Goal: Task Accomplishment & Management: Use online tool/utility

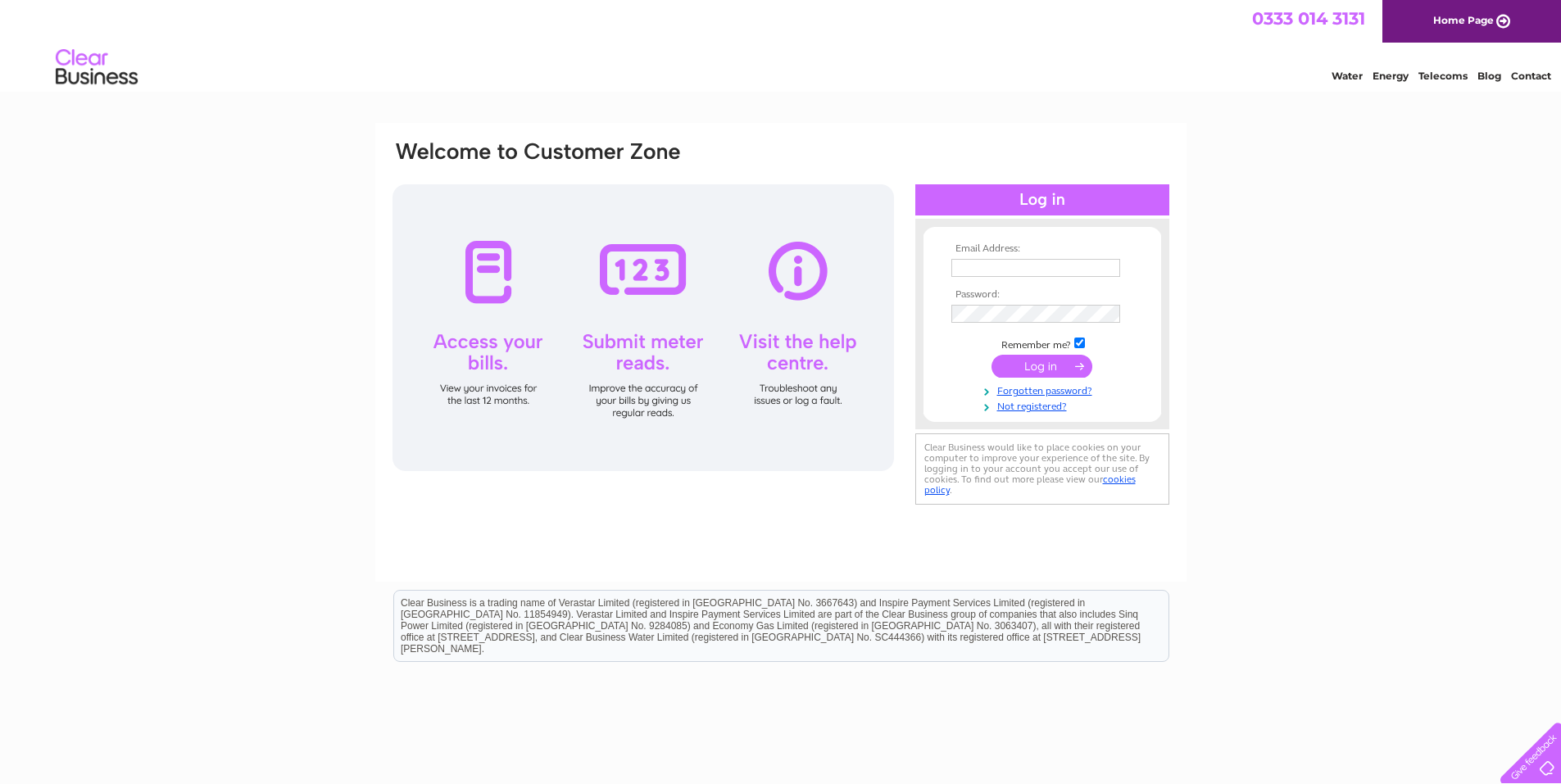
click at [1031, 267] on input "text" at bounding box center [1035, 268] width 169 height 18
type input "r"
type input "enquries@wilsonpropertygroup.co.uk"
click at [1038, 367] on input "submit" at bounding box center [1041, 365] width 101 height 23
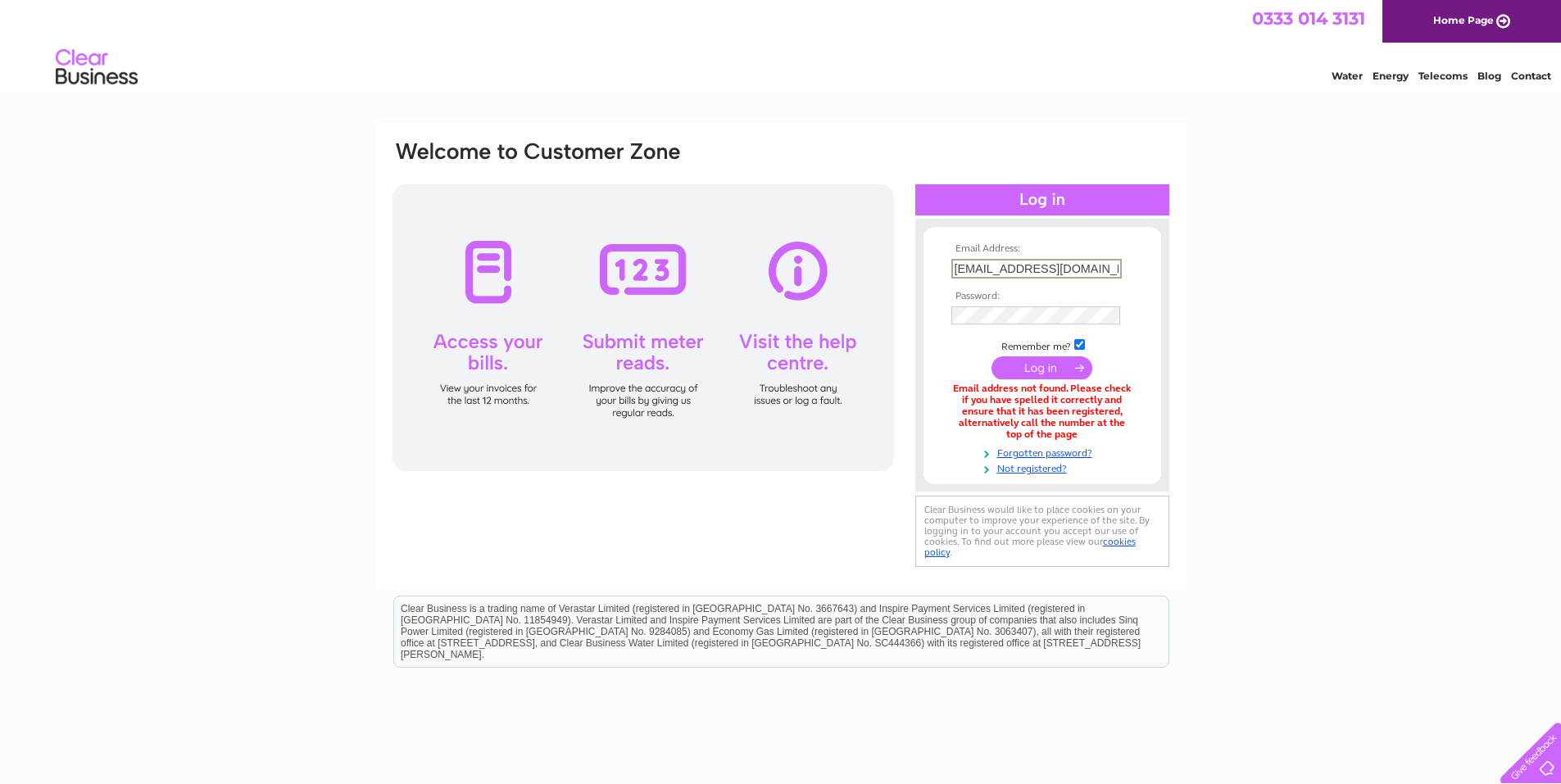
click at [981, 268] on input "[EMAIL_ADDRESS][DOMAIN_NAME]" at bounding box center [1036, 269] width 170 height 20
type input "enquiries@wilsonpropertygroup.co.uk"
click at [991, 356] on input "submit" at bounding box center [1041, 367] width 101 height 23
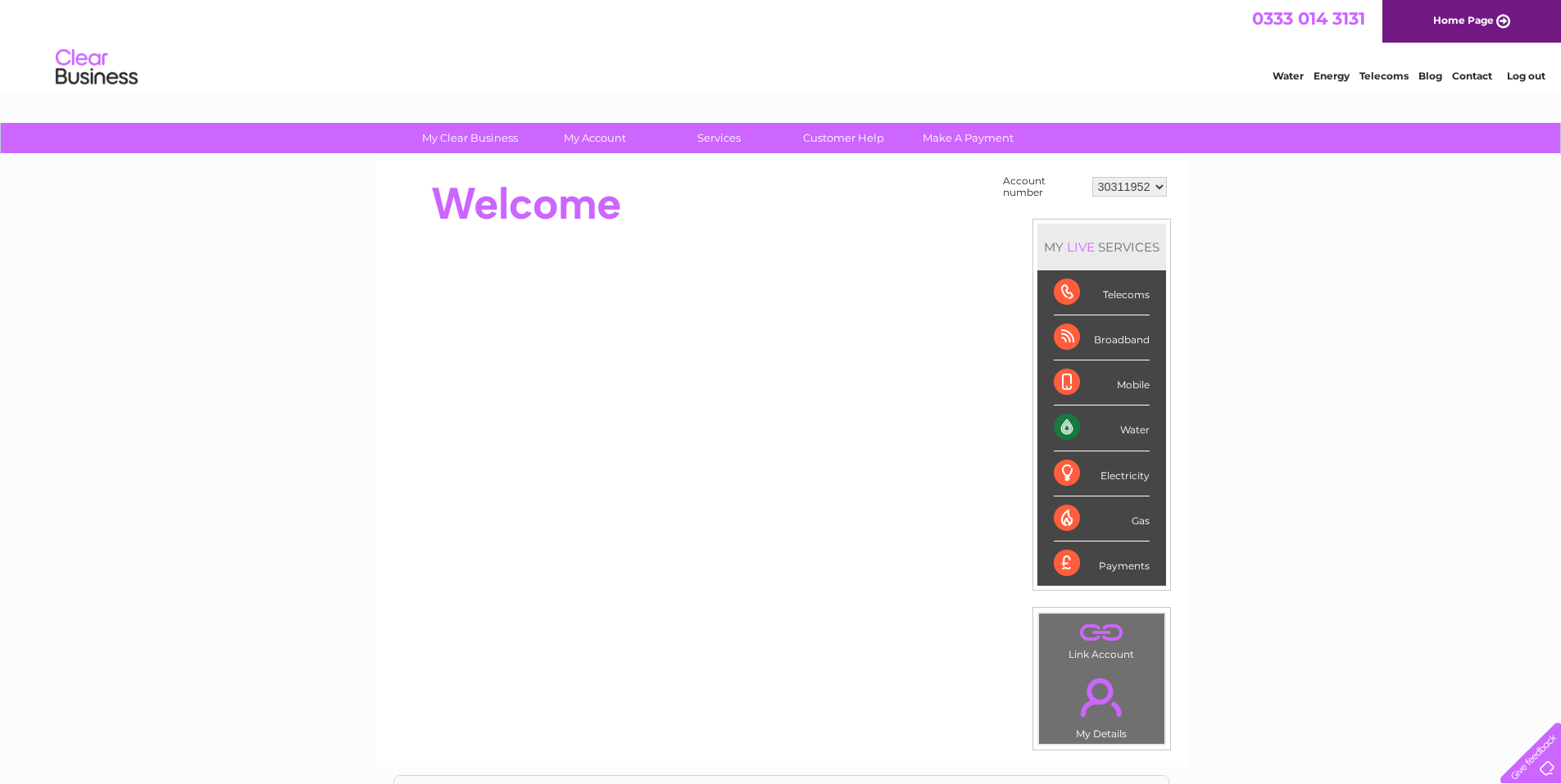
click at [1120, 432] on div "Water" at bounding box center [1102, 429] width 96 height 45
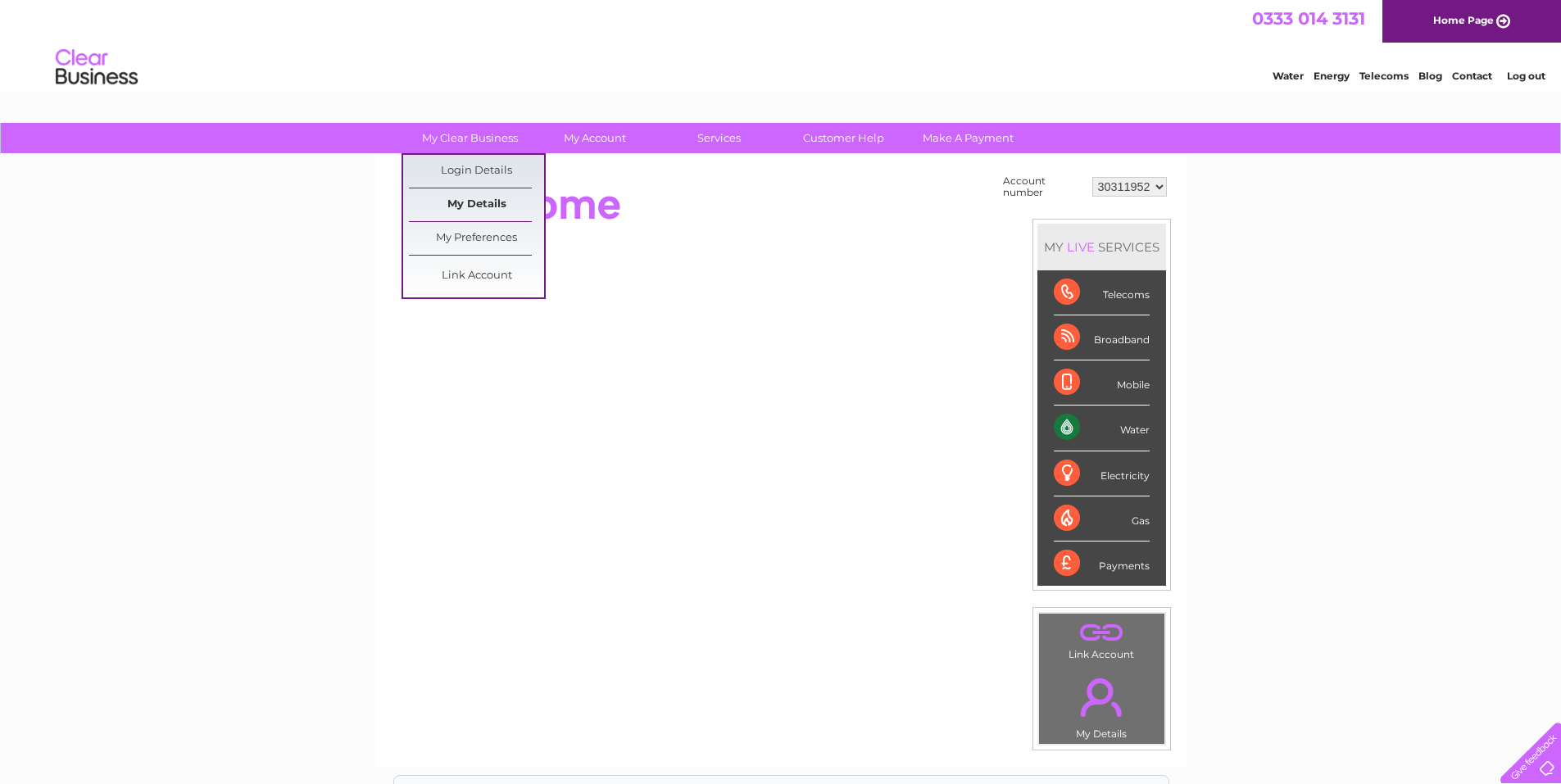
click at [501, 204] on link "My Details" at bounding box center [476, 204] width 135 height 33
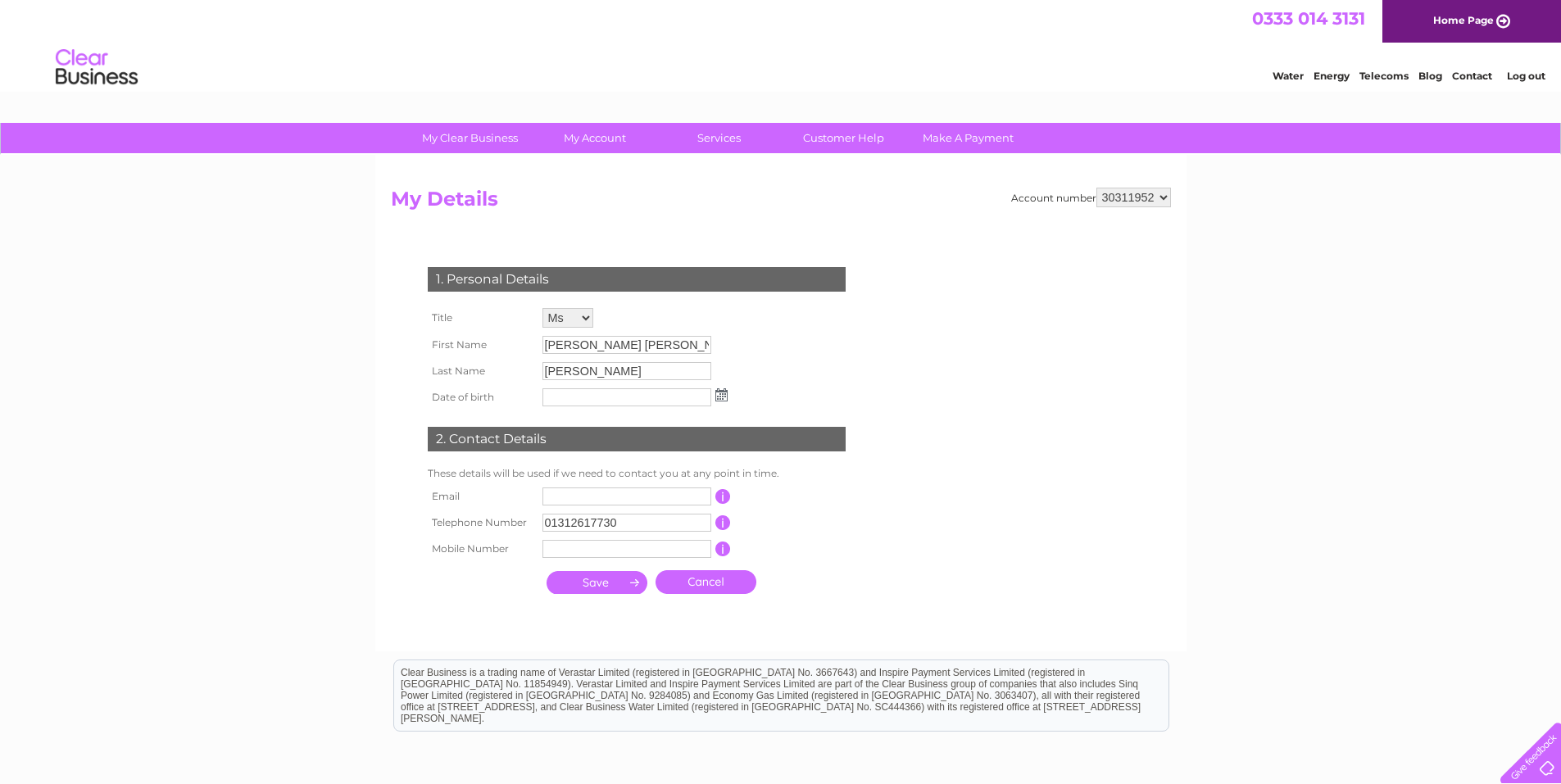
click at [608, 494] on input "text" at bounding box center [626, 496] width 169 height 18
type input "enquiries@wilsonpropertygroup.co.uk"
click at [1273, 82] on div "My Clear Business Login Details My Details My Preferences Link Account My Accou…" at bounding box center [1288, 75] width 32 height 12
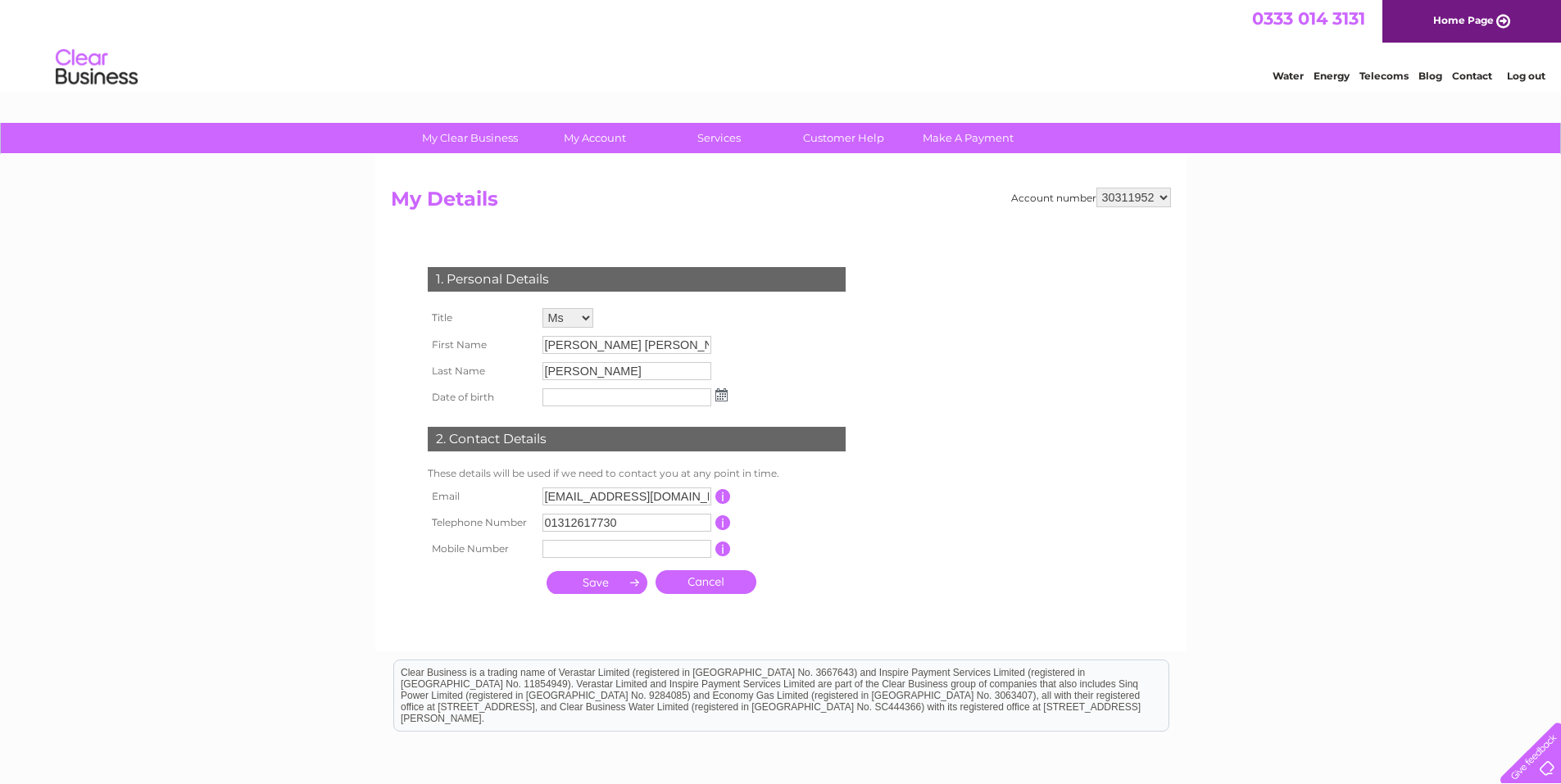
drag, startPoint x: 613, startPoint y: 579, endPoint x: 629, endPoint y: 569, distance: 18.9
click at [613, 579] on input "submit" at bounding box center [597, 582] width 101 height 23
click at [726, 391] on img at bounding box center [723, 395] width 12 height 13
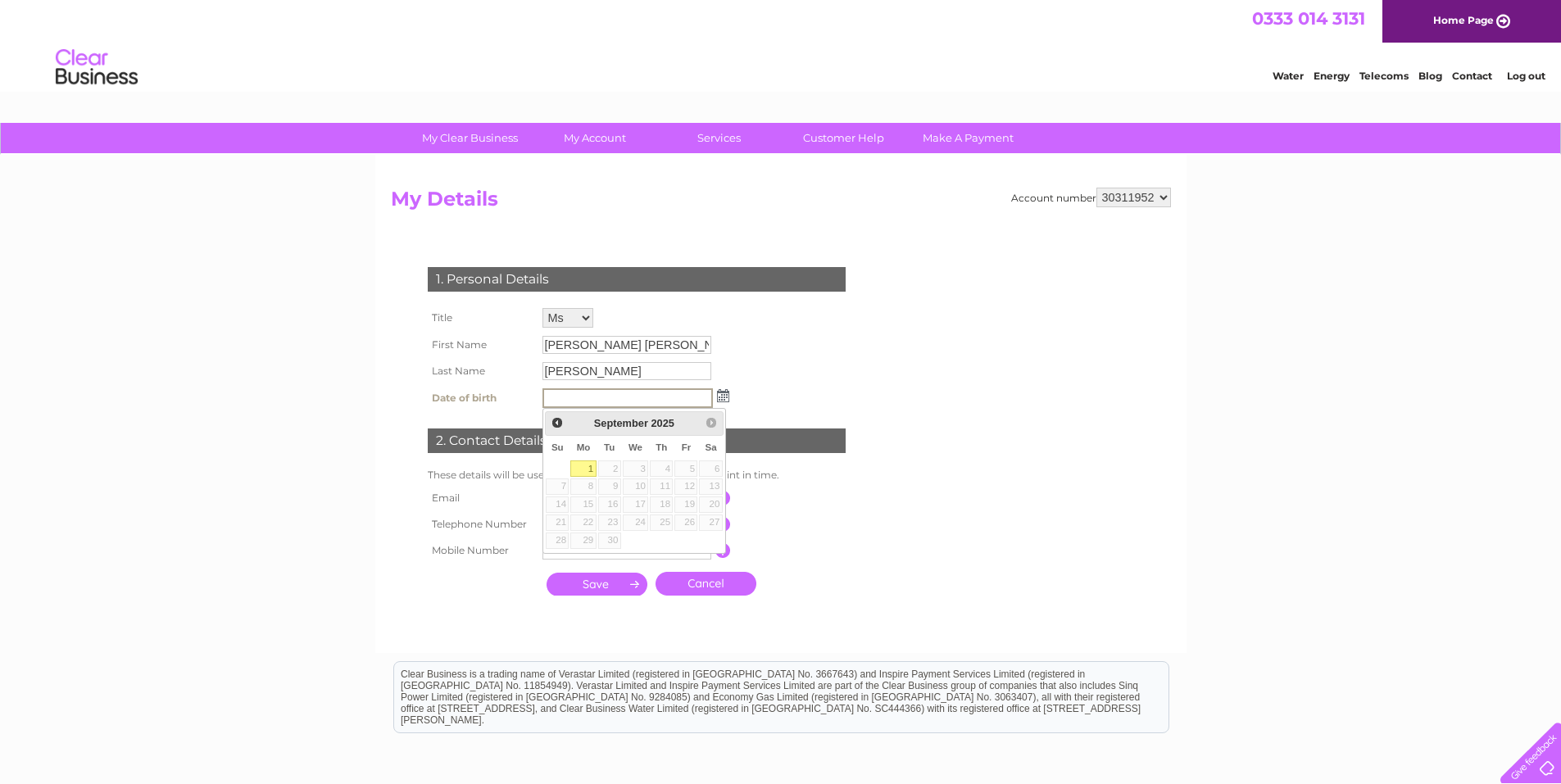
click at [771, 353] on div "1. Personal Details Title Mr Mrs Ms Miss Dr Rev Prof Other First Name Marie Car…" at bounding box center [640, 427] width 498 height 353
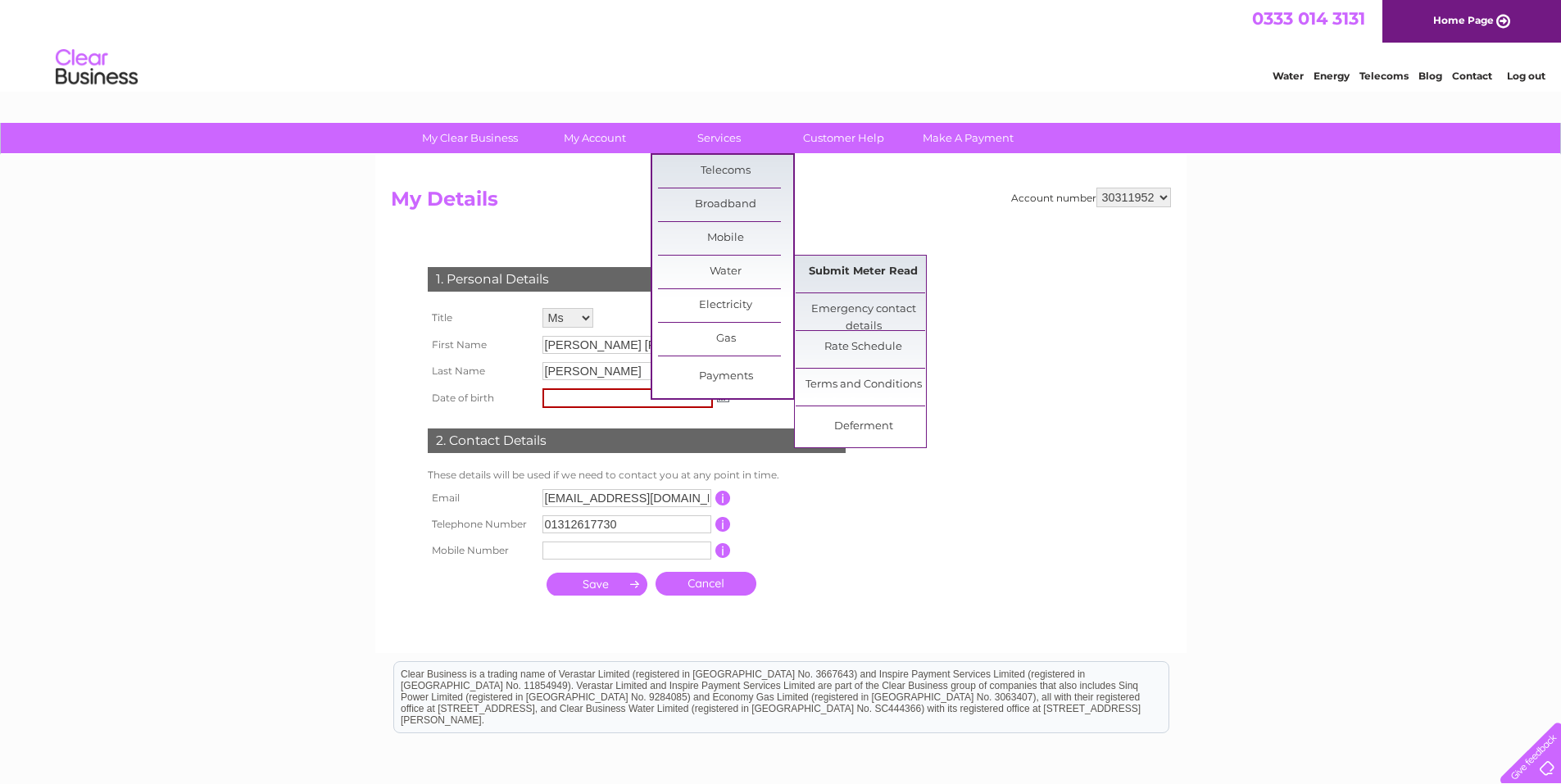
click at [848, 265] on link "Submit Meter Read" at bounding box center [863, 272] width 135 height 33
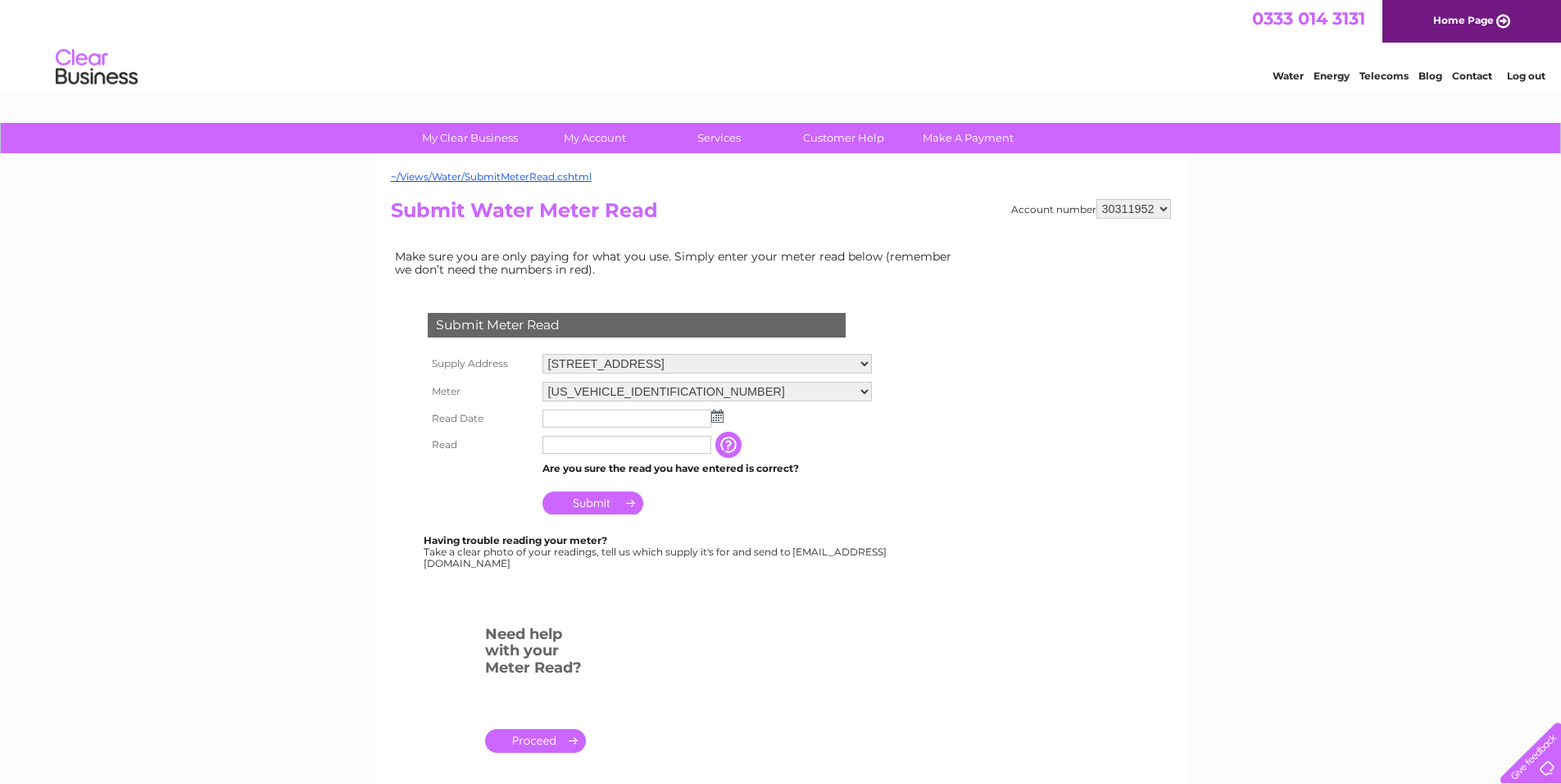
click at [719, 417] on img at bounding box center [717, 416] width 12 height 13
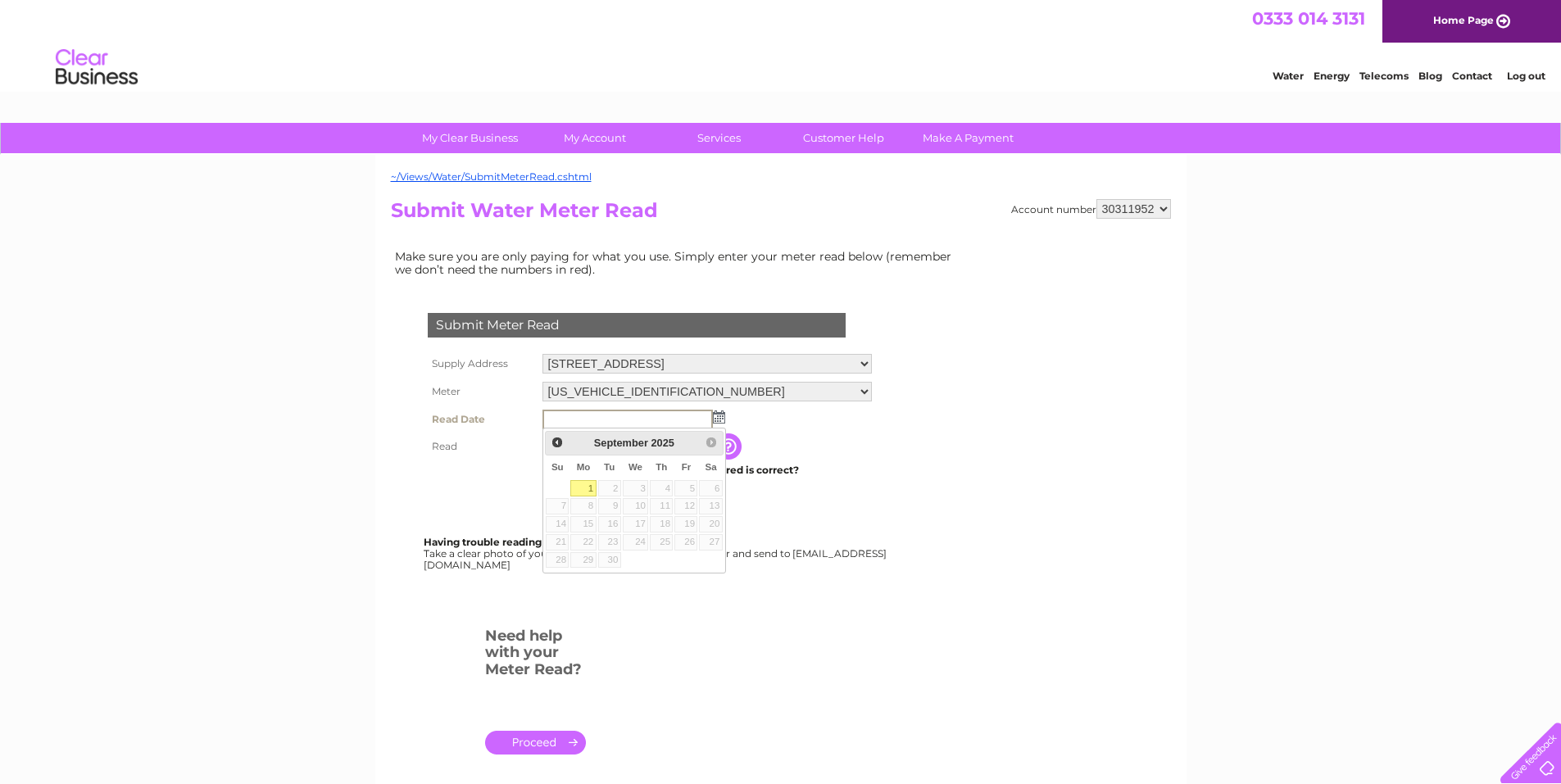
click at [592, 482] on link "1" at bounding box center [583, 488] width 26 height 17
type input "2025/09/01"
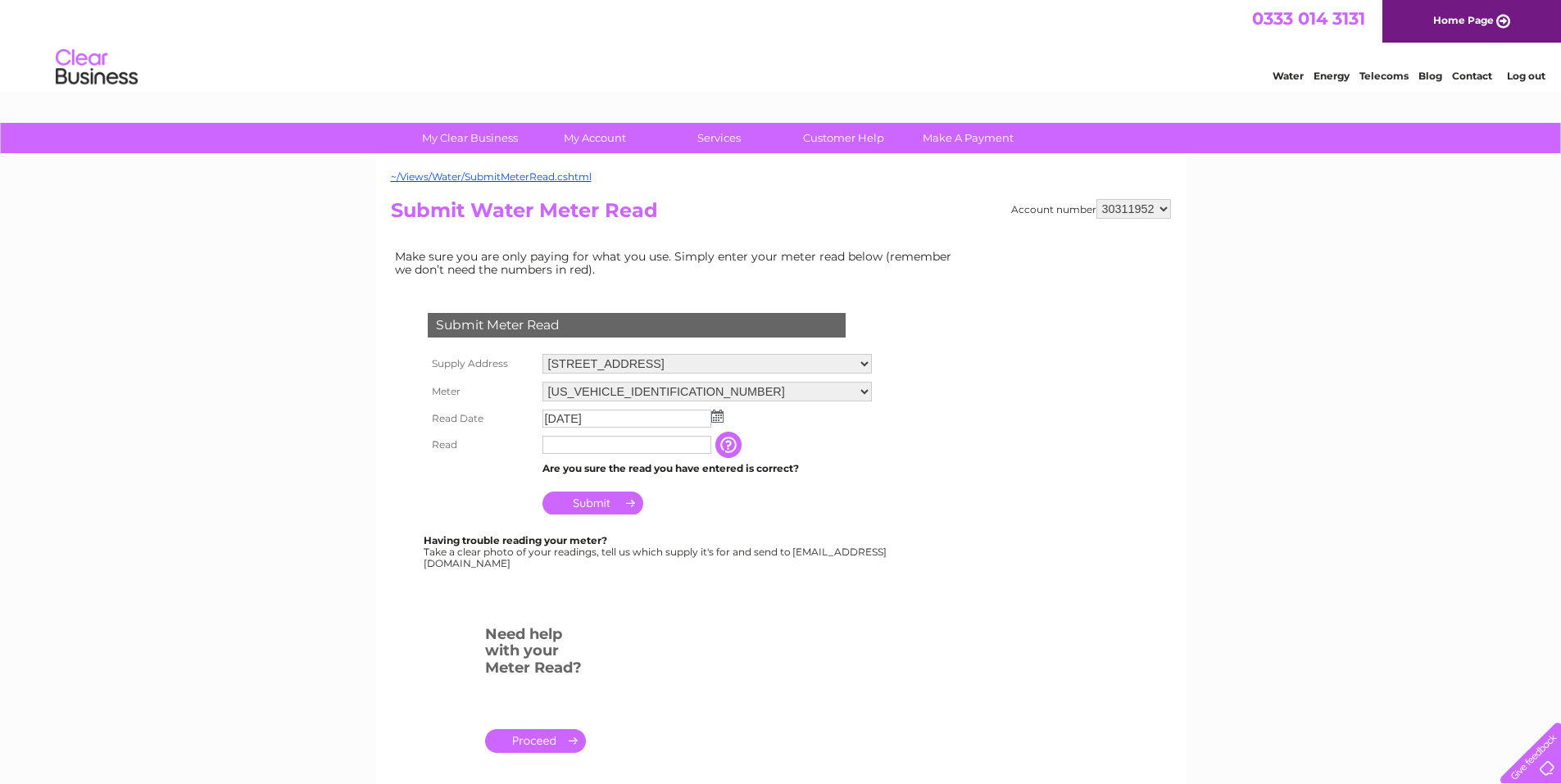
click at [598, 447] on input "text" at bounding box center [626, 444] width 169 height 18
type input "179"
click at [598, 502] on input "Submit" at bounding box center [593, 504] width 101 height 23
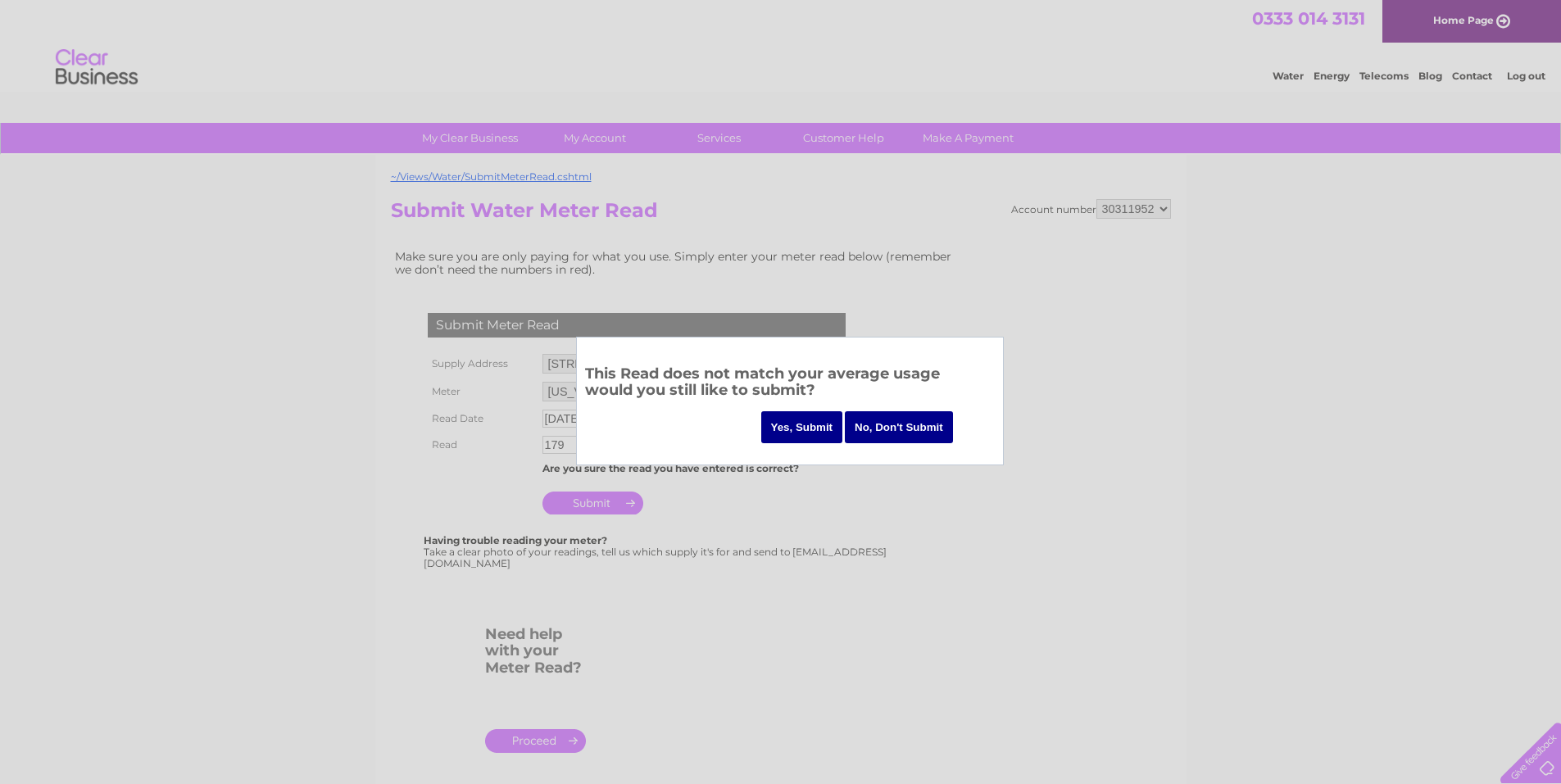
click at [797, 427] on input "Yes, Submit" at bounding box center [801, 427] width 82 height 32
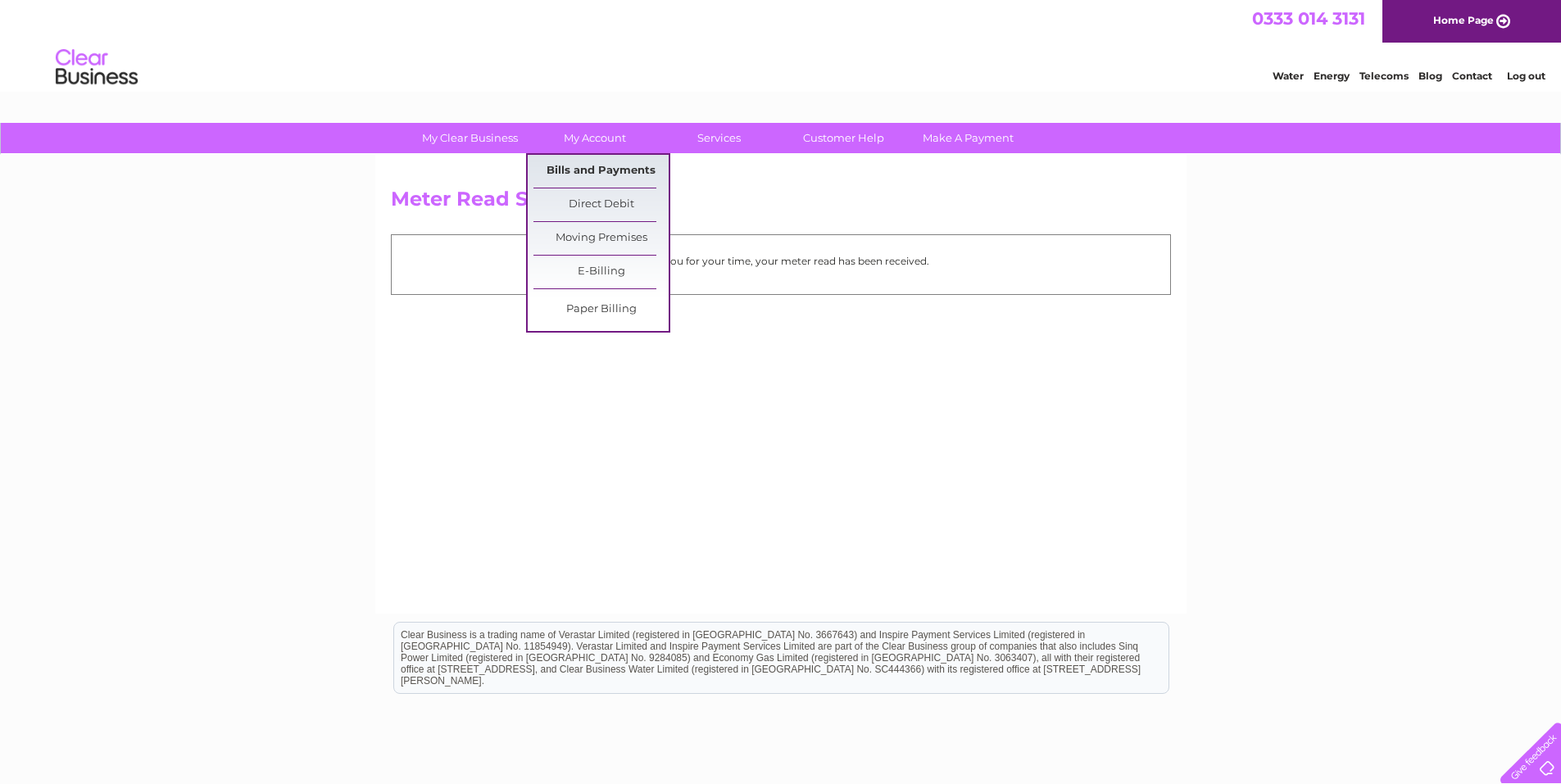
click at [579, 168] on link "Bills and Payments" at bounding box center [601, 171] width 135 height 33
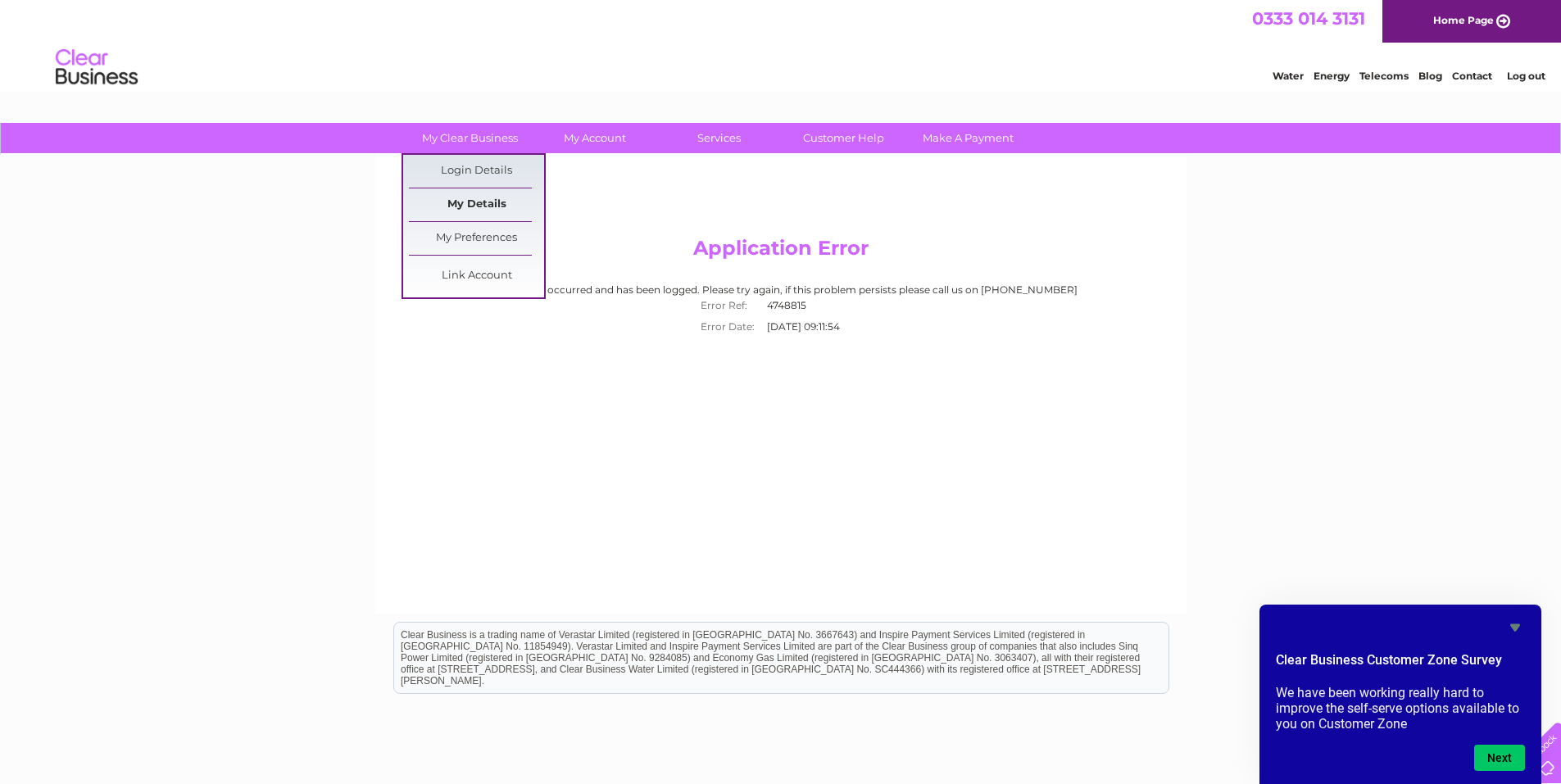
click at [489, 195] on link "My Details" at bounding box center [476, 204] width 135 height 33
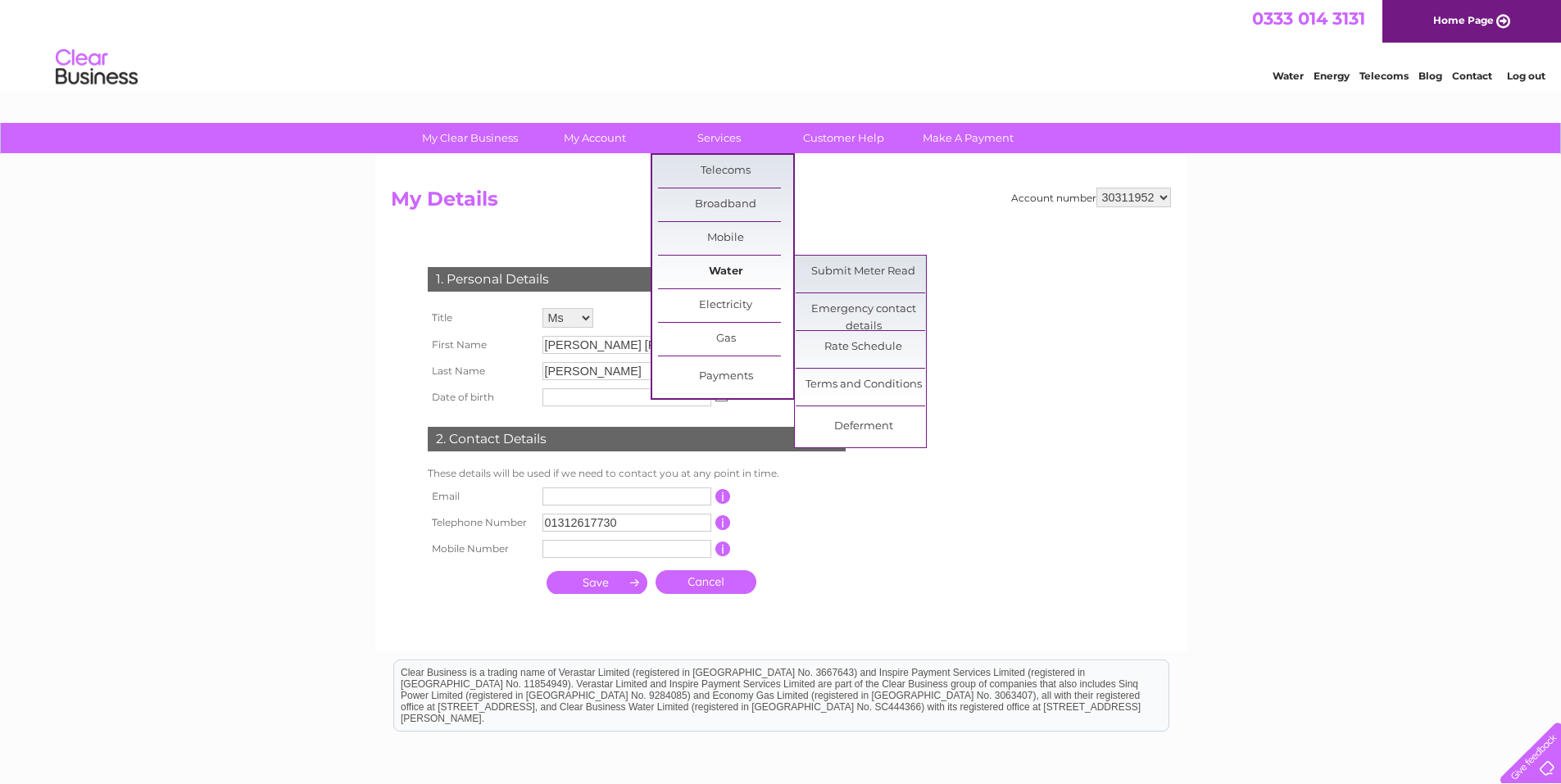
click at [730, 274] on link "Water" at bounding box center [725, 272] width 135 height 33
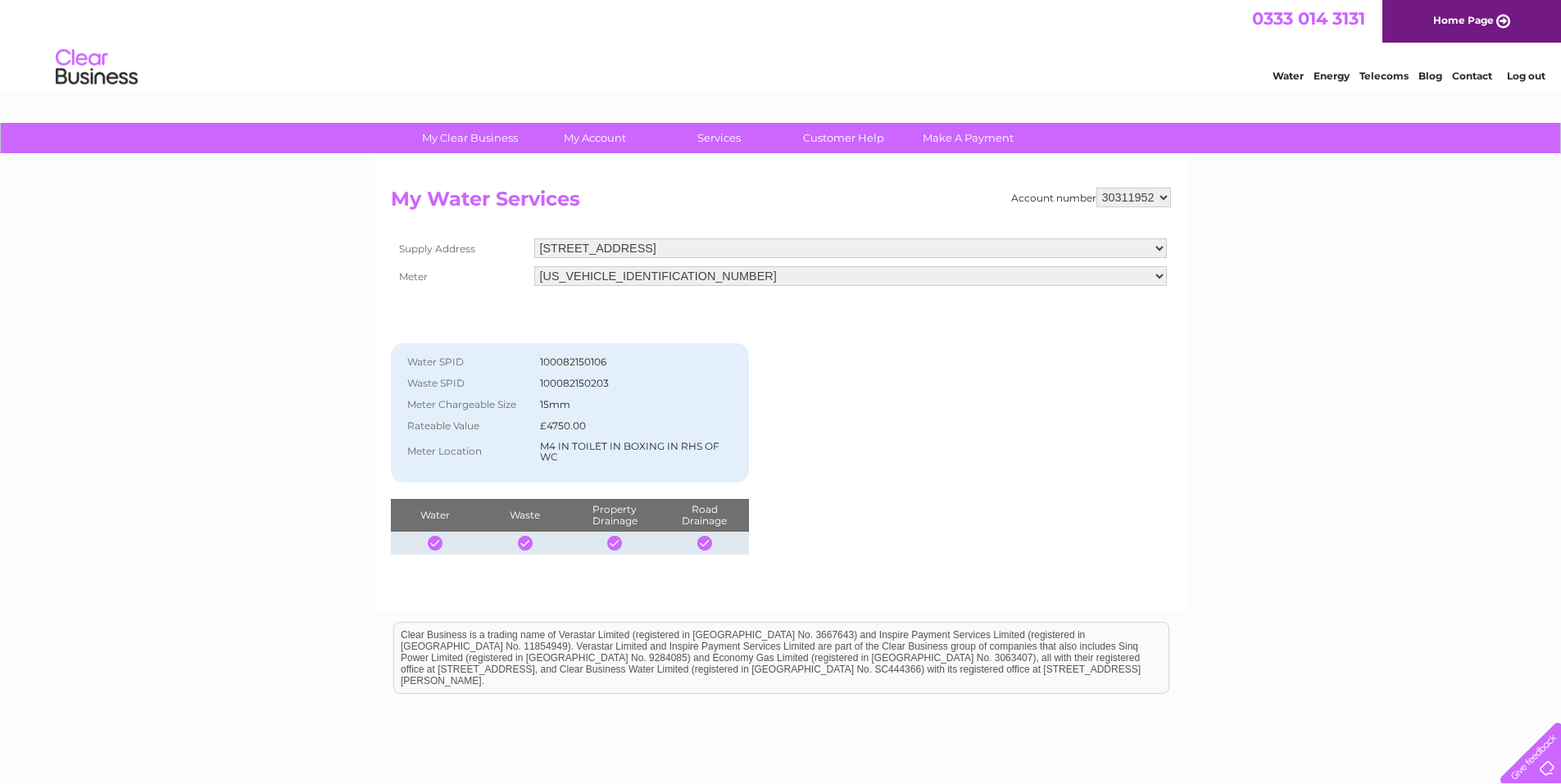
drag, startPoint x: 637, startPoint y: 384, endPoint x: 537, endPoint y: 359, distance: 103.1
click at [537, 359] on tbody "Water SPID 100082150106 Waste SPID 100082150203 Meter Chargeable Size 15mm Rate…" at bounding box center [570, 409] width 343 height 116
click at [1097, 411] on div "Account number 30311952 My Water Services Supply Address [STREET_ADDRESS] Meter…" at bounding box center [781, 371] width 780 height 367
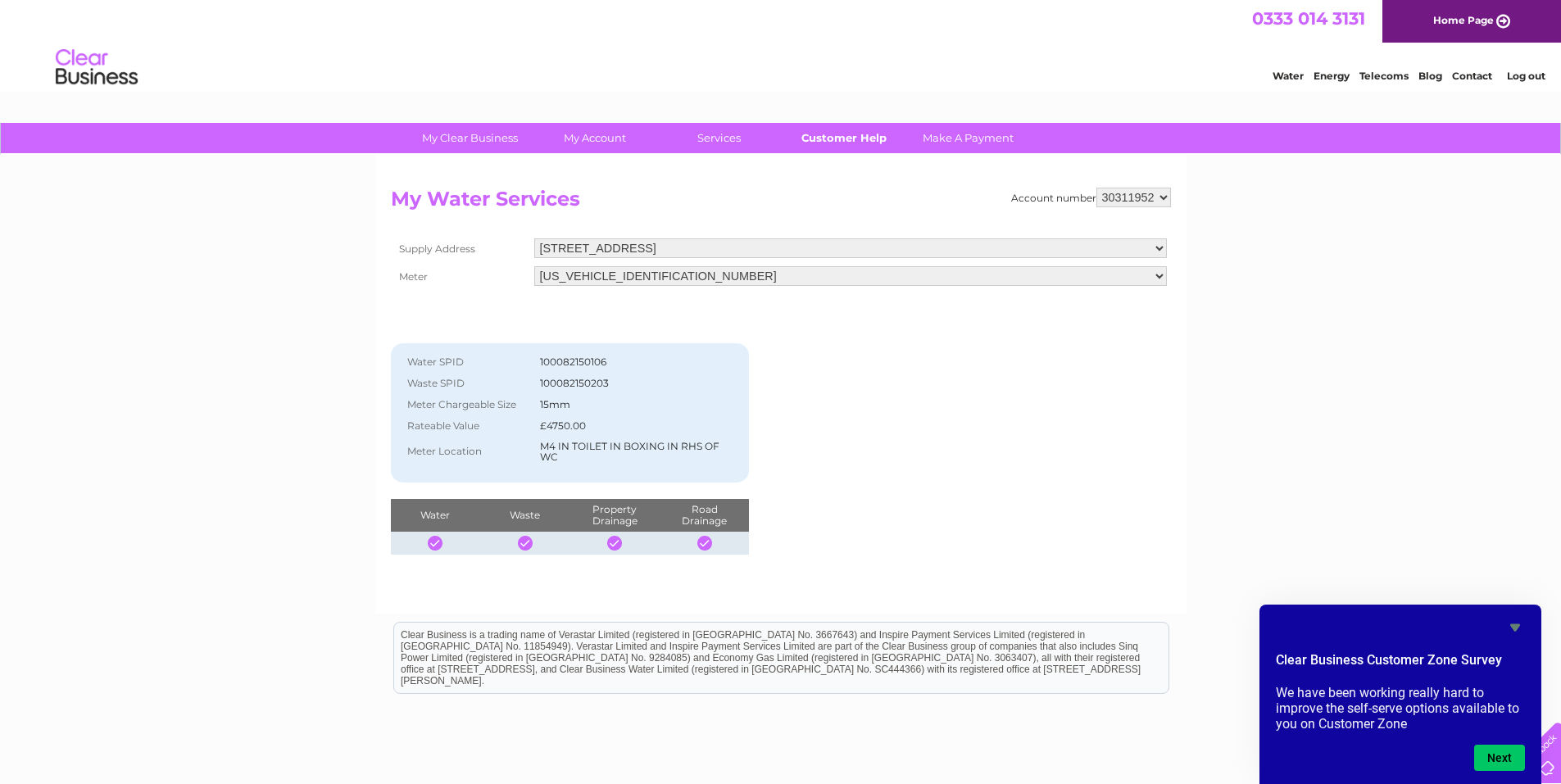
click at [847, 130] on link "Customer Help" at bounding box center [843, 137] width 135 height 31
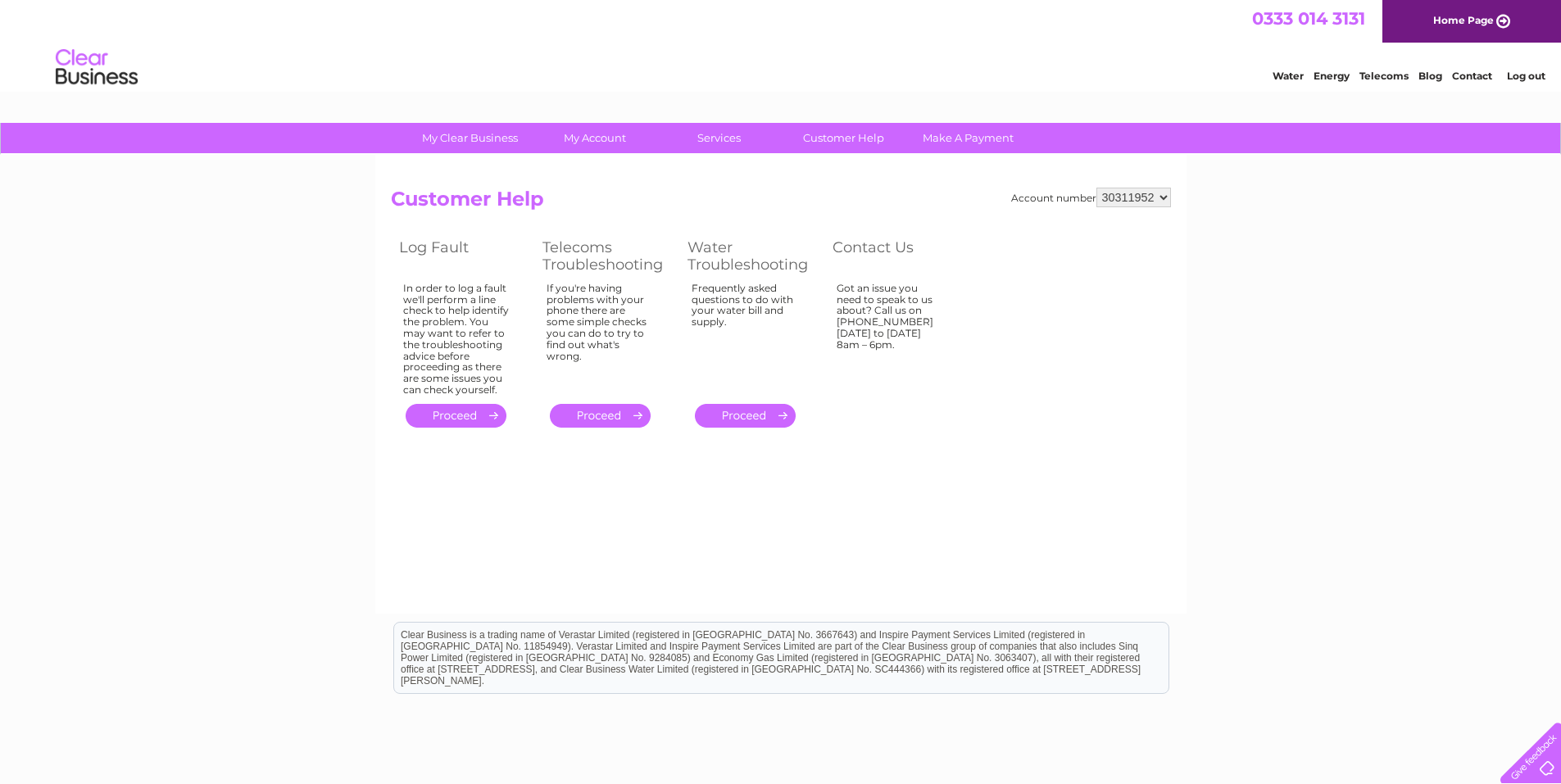
click at [766, 415] on link "." at bounding box center [745, 416] width 101 height 24
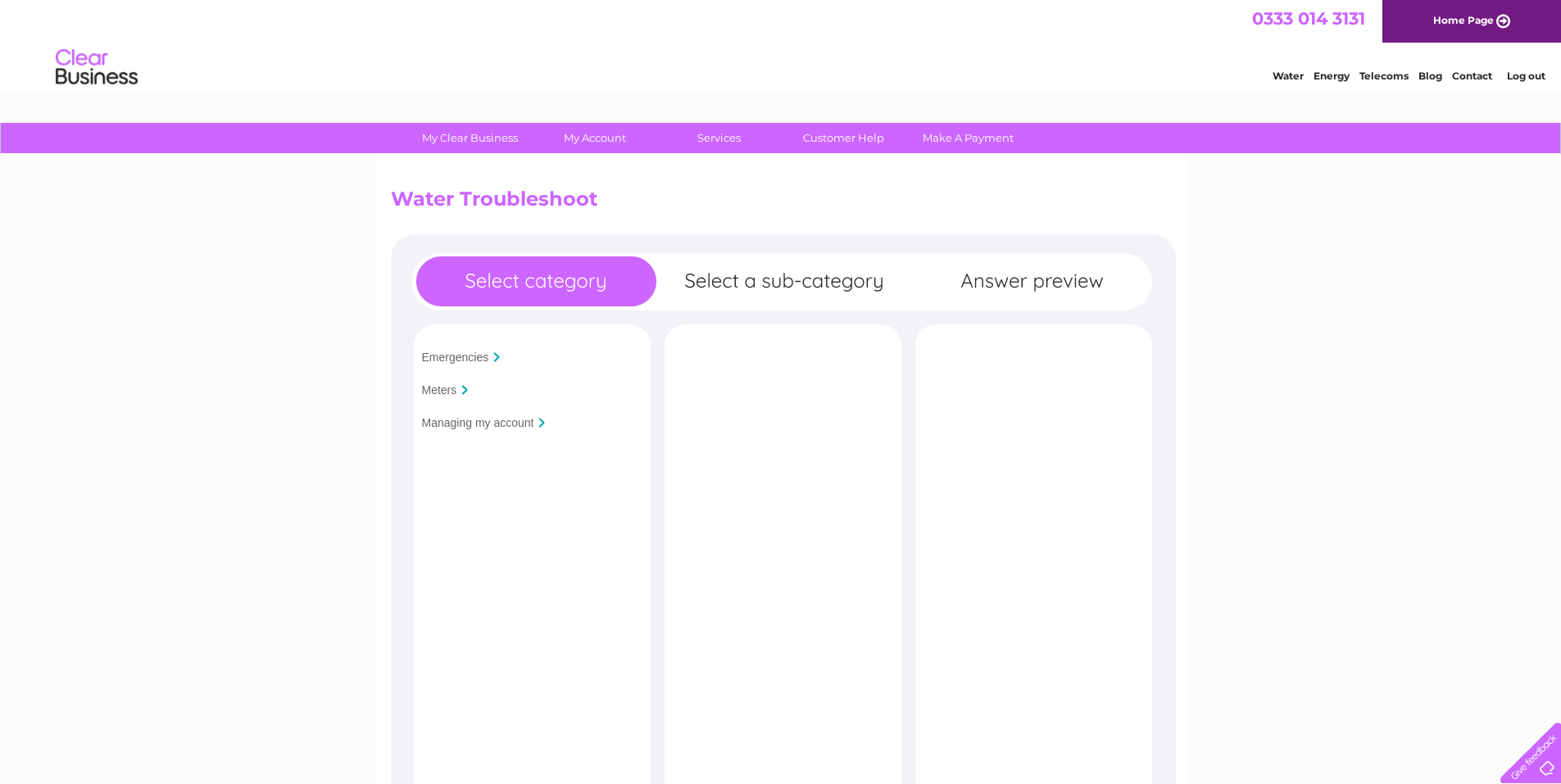
click at [463, 419] on input "Managing my account" at bounding box center [478, 422] width 113 height 13
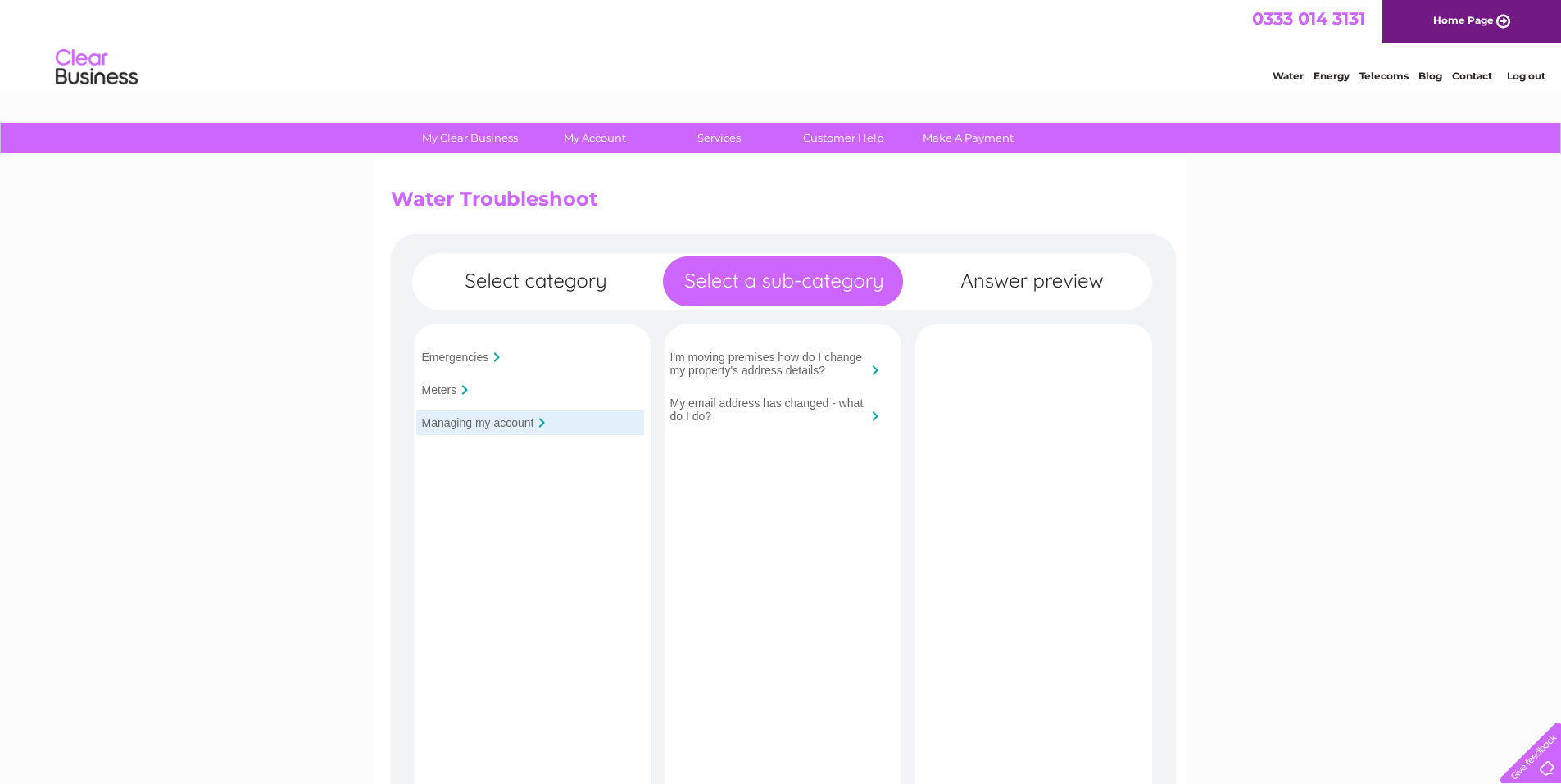
click at [458, 388] on div "Meters" at bounding box center [530, 389] width 228 height 25
click at [481, 353] on input "Emergencies" at bounding box center [455, 356] width 67 height 13
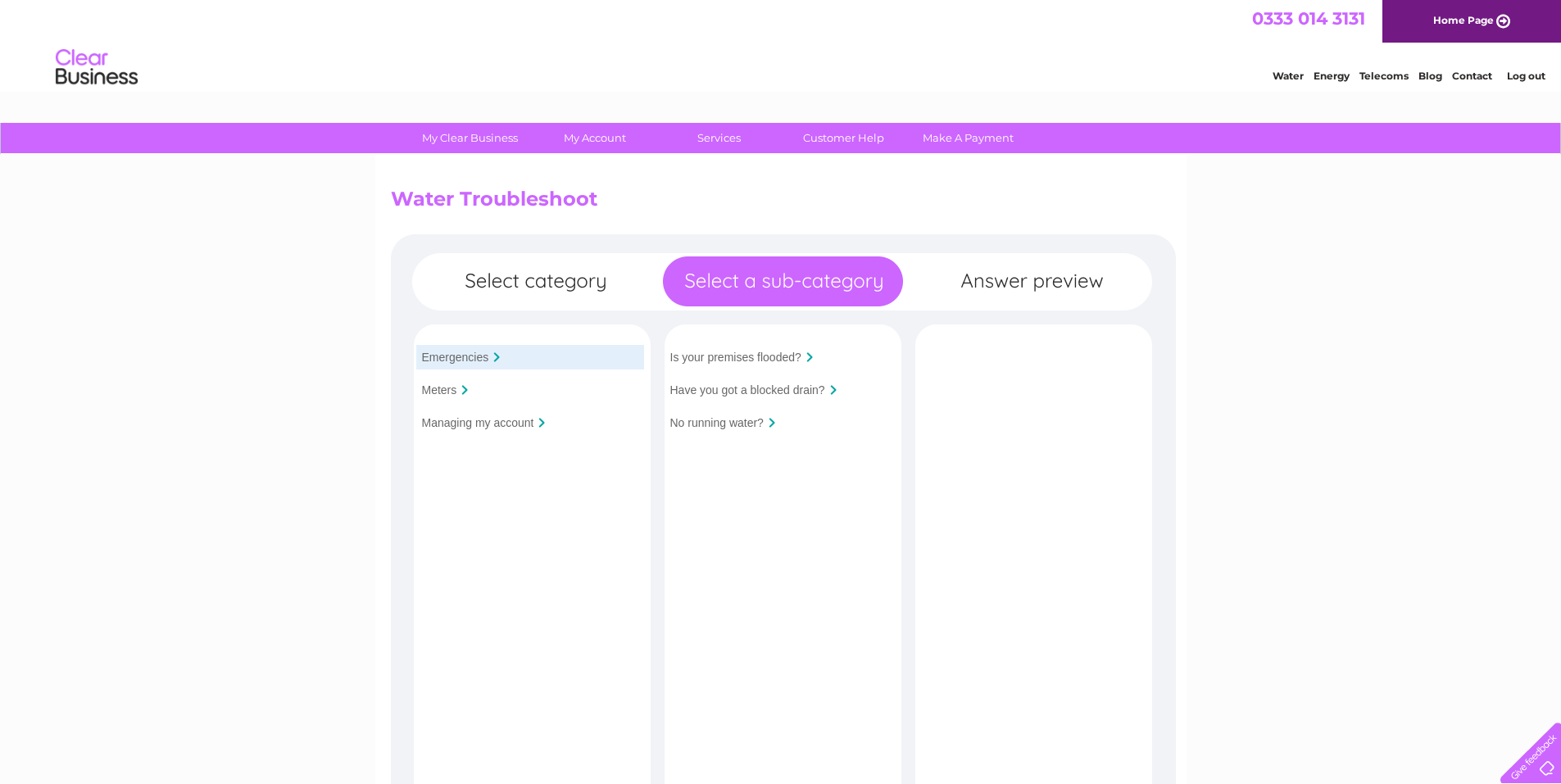
click at [463, 389] on div at bounding box center [464, 390] width 7 height 10
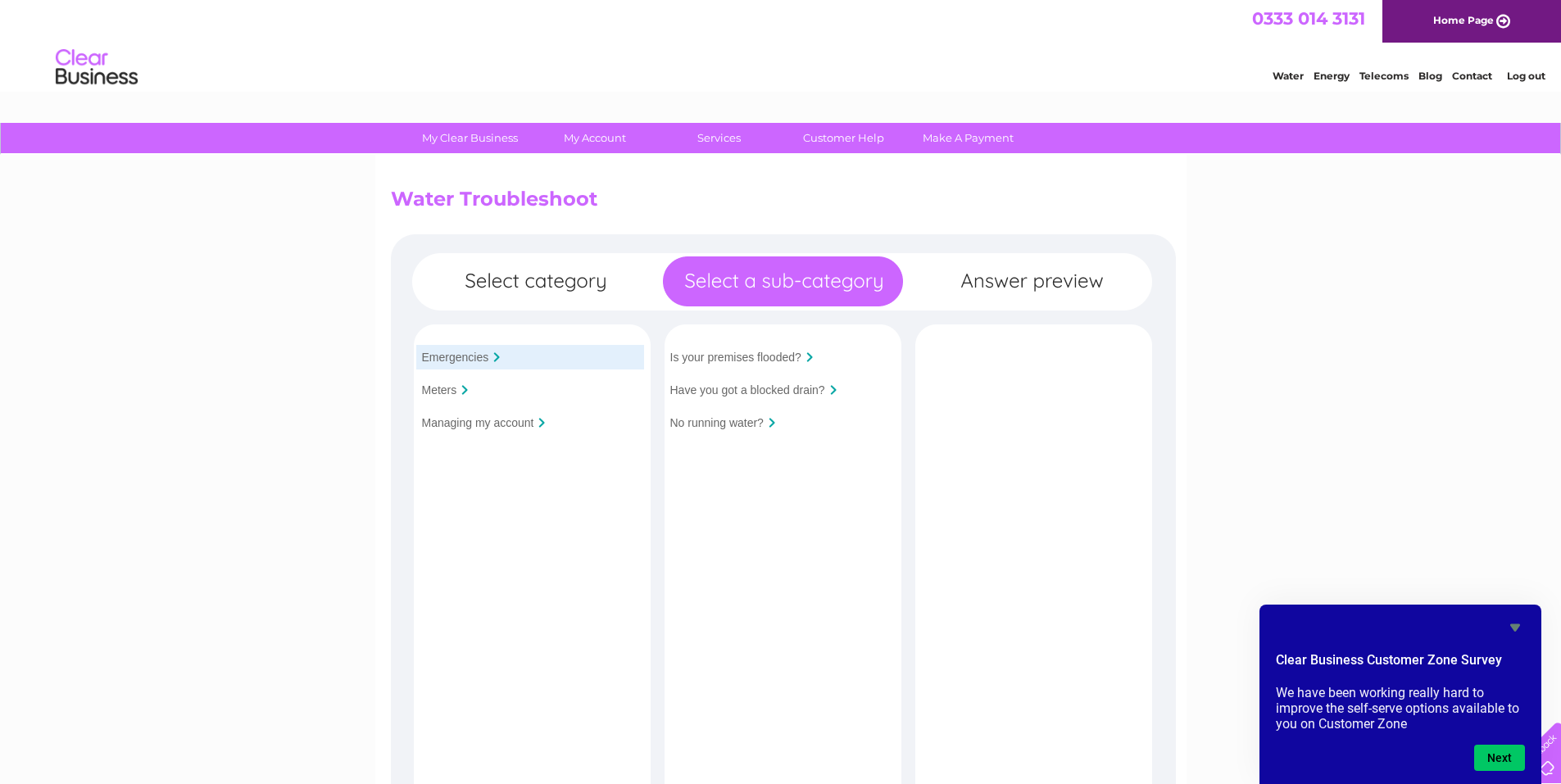
click at [450, 390] on input "Meters" at bounding box center [440, 389] width 36 height 13
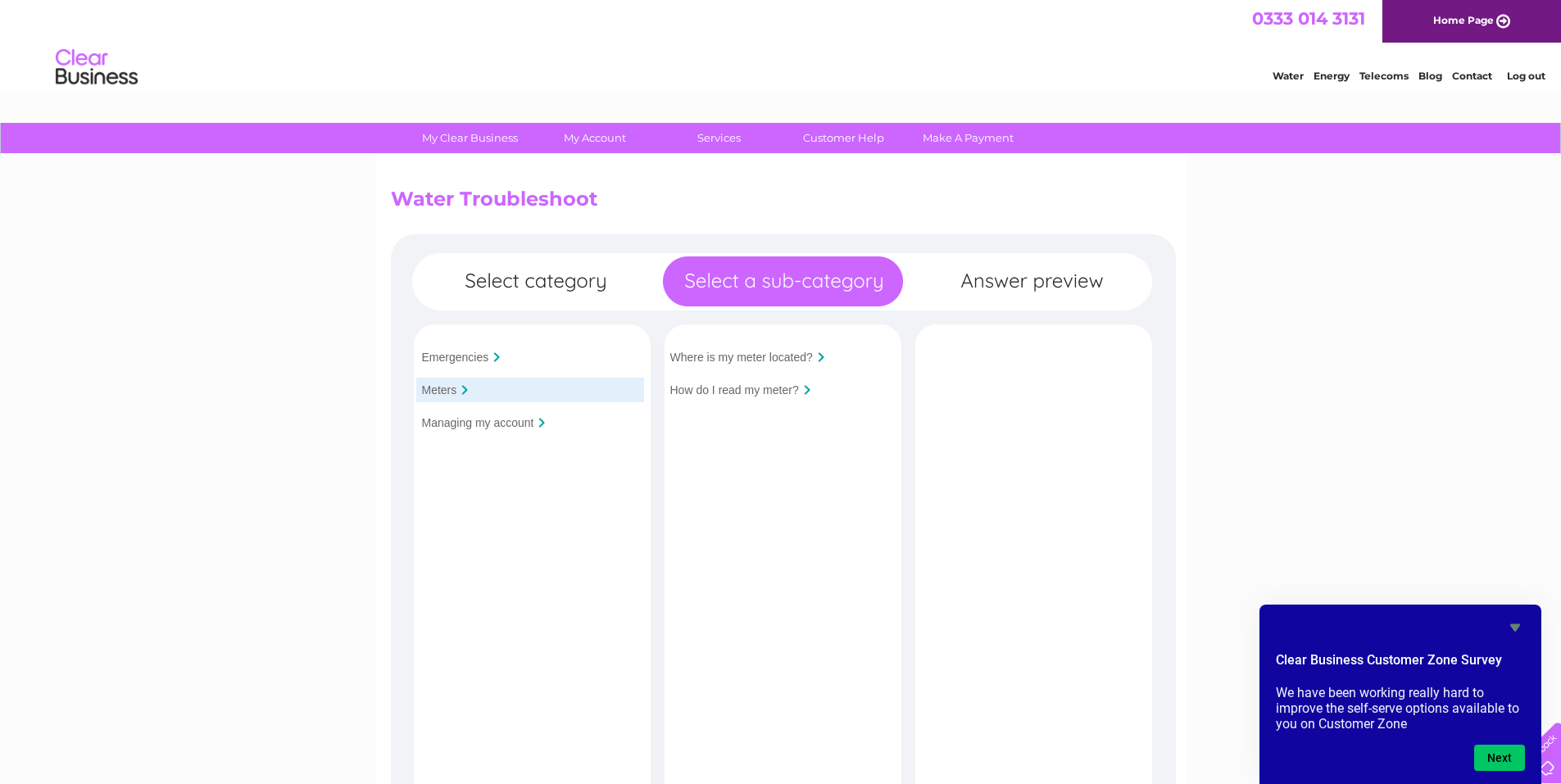
click at [1512, 624] on icon "Hide survey" at bounding box center [1515, 627] width 10 height 7
